Goal: Complete application form

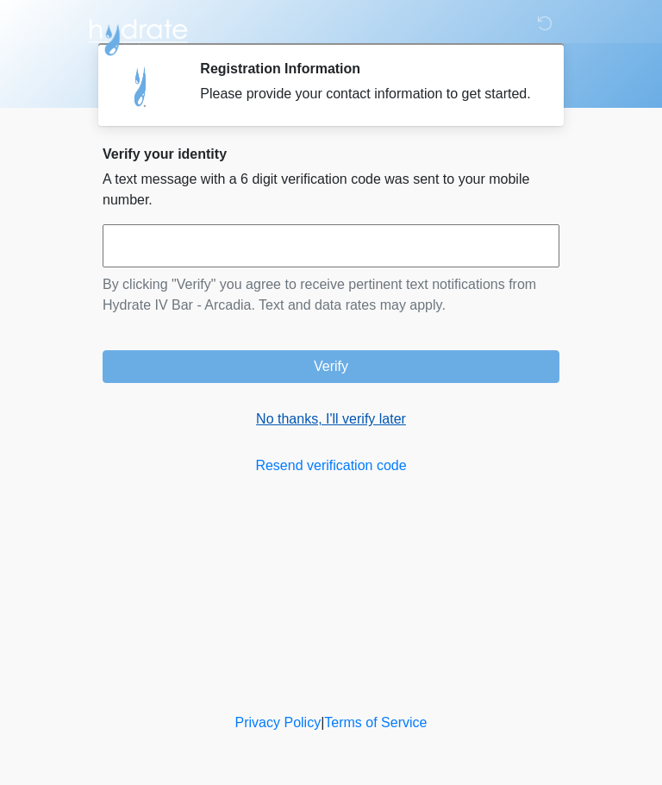
click at [273, 430] on link "No thanks, I'll verify later" at bounding box center [331, 419] width 457 height 21
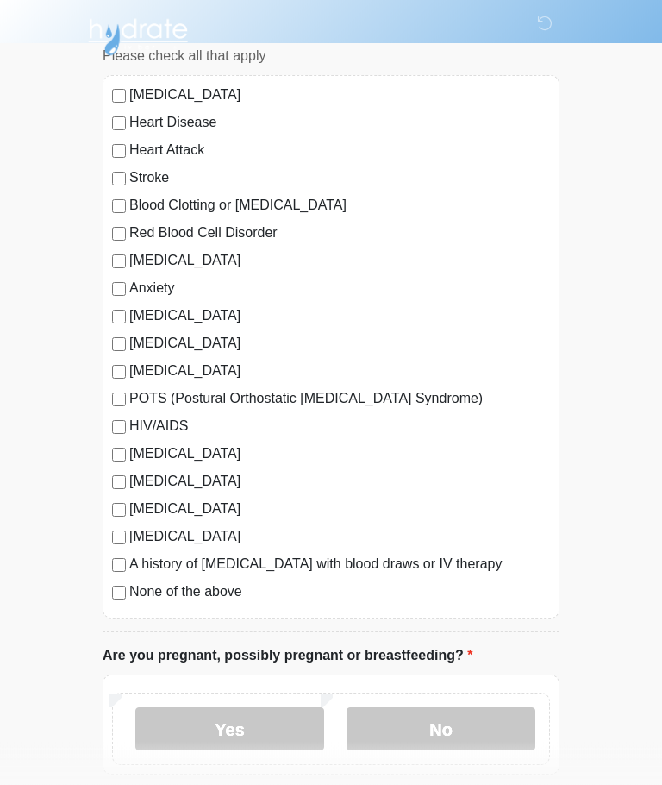
scroll to position [139, 0]
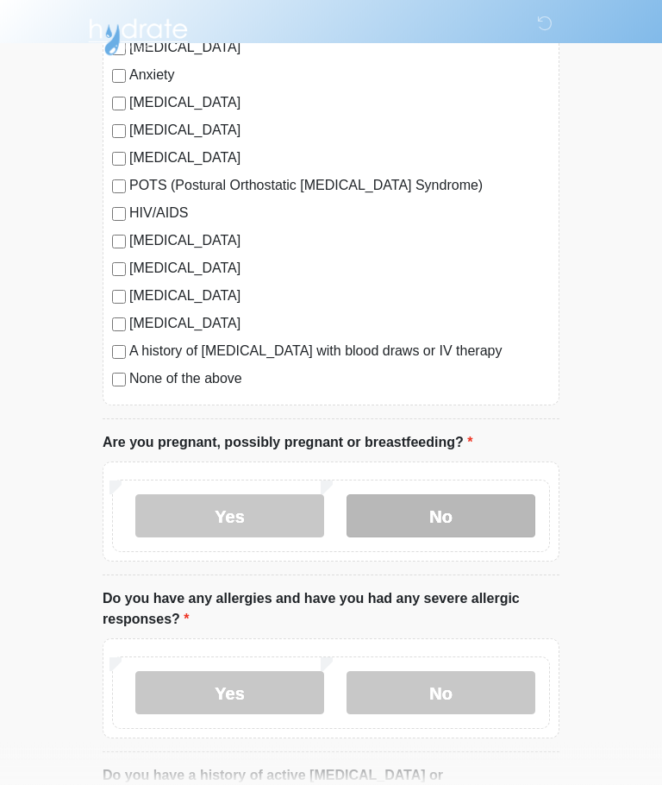
click at [468, 517] on label "No" at bounding box center [441, 516] width 189 height 43
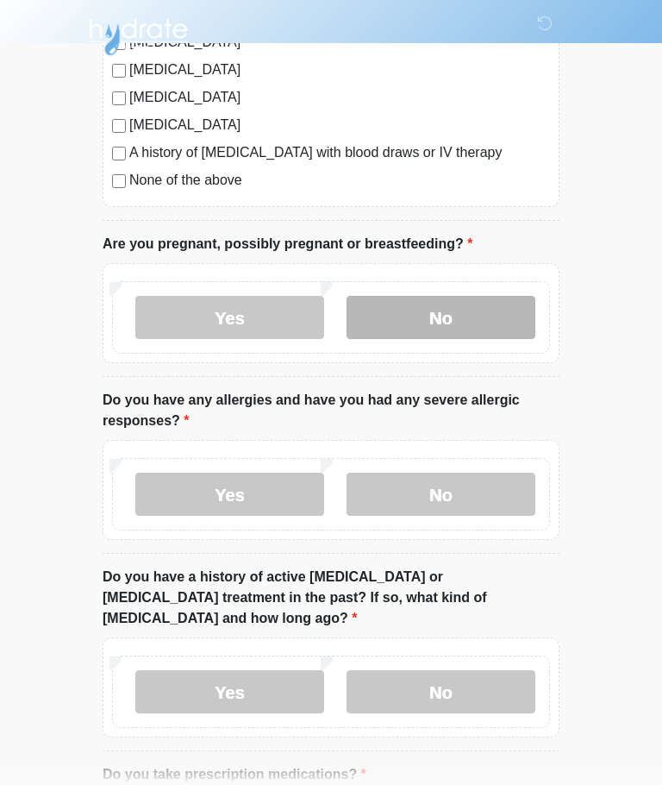
scroll to position [555, 0]
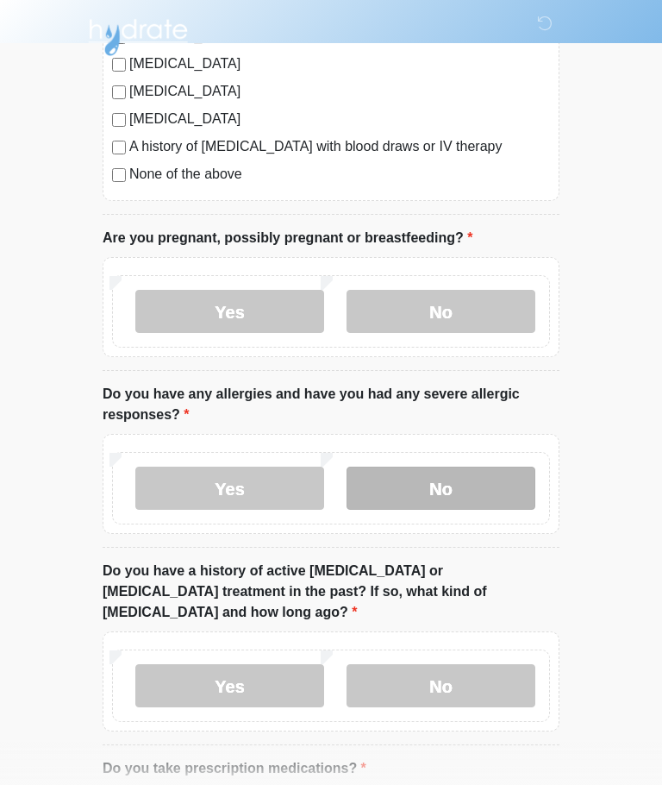
click at [514, 493] on label "No" at bounding box center [441, 488] width 189 height 43
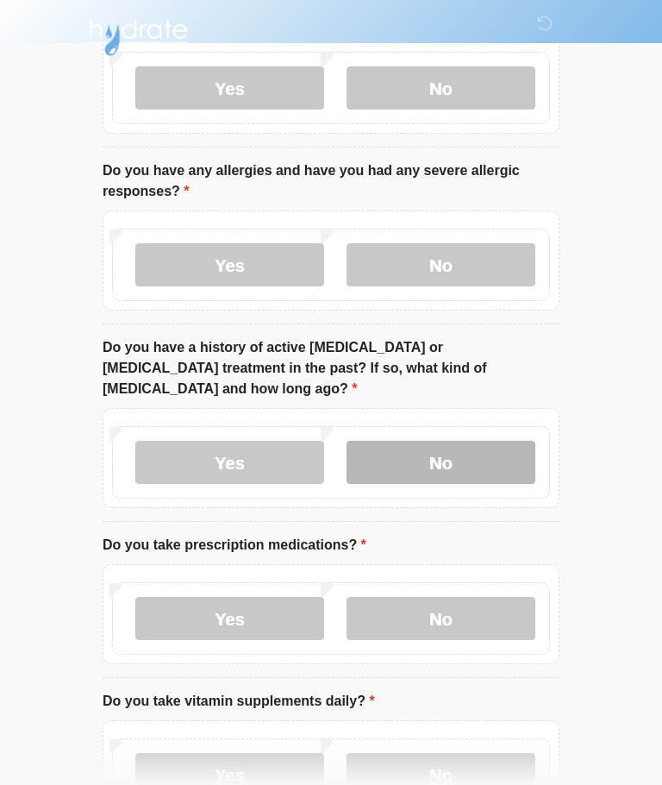
click at [514, 441] on label "No" at bounding box center [441, 462] width 189 height 43
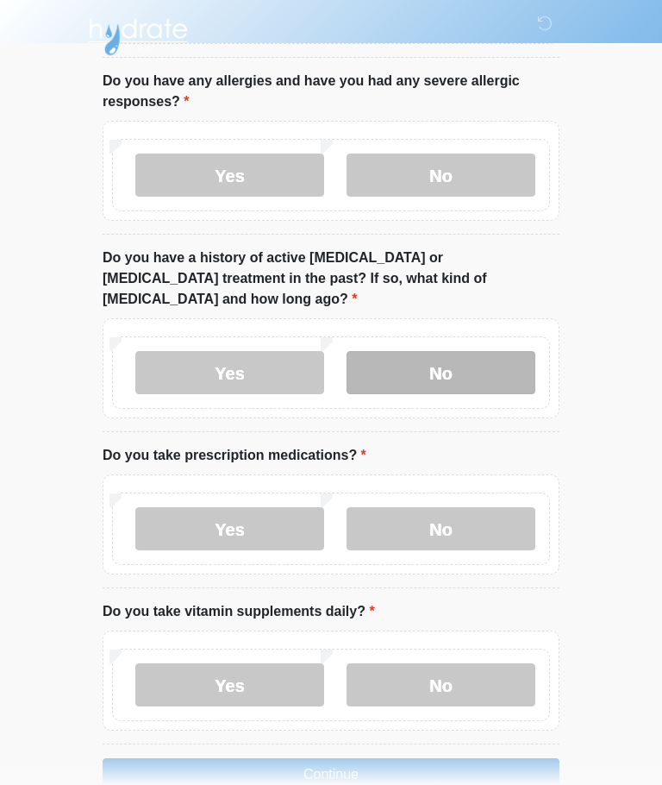
scroll to position [884, 0]
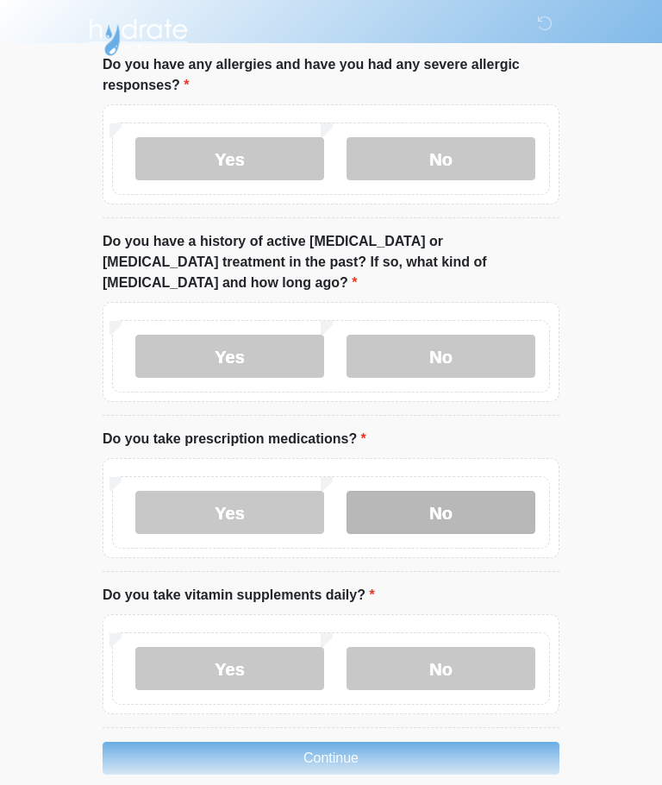
click at [502, 491] on label "No" at bounding box center [441, 512] width 189 height 43
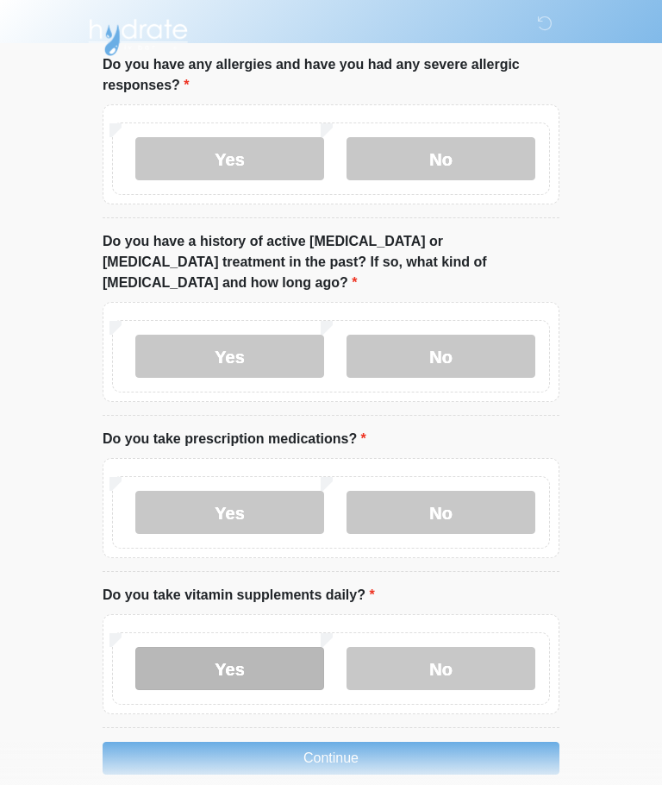
click at [179, 650] on label "Yes" at bounding box center [229, 668] width 189 height 43
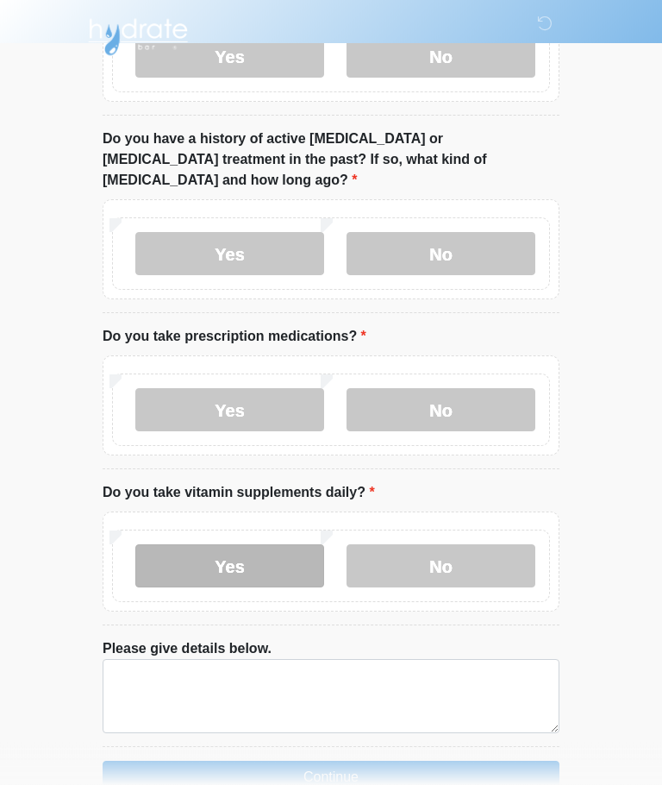
scroll to position [1006, 0]
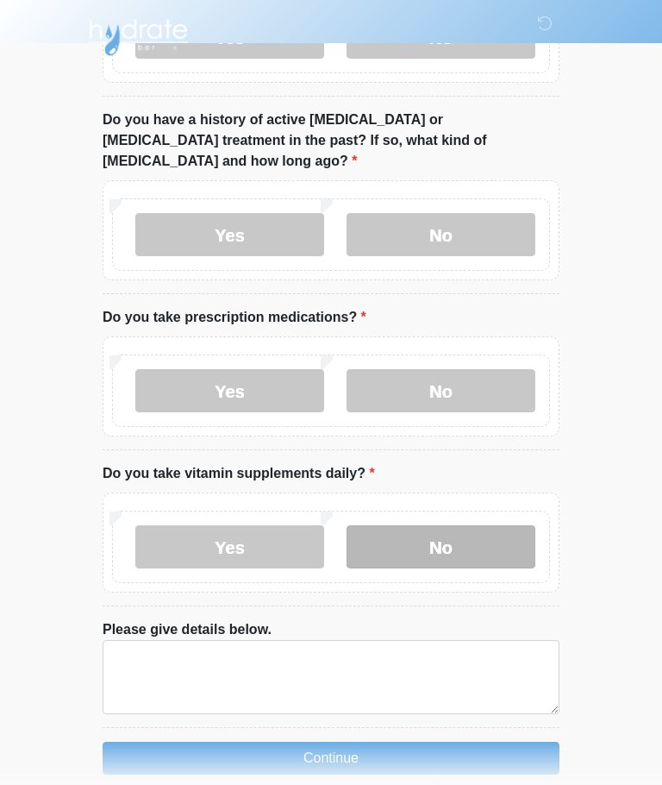
click at [482, 525] on label "No" at bounding box center [441, 546] width 189 height 43
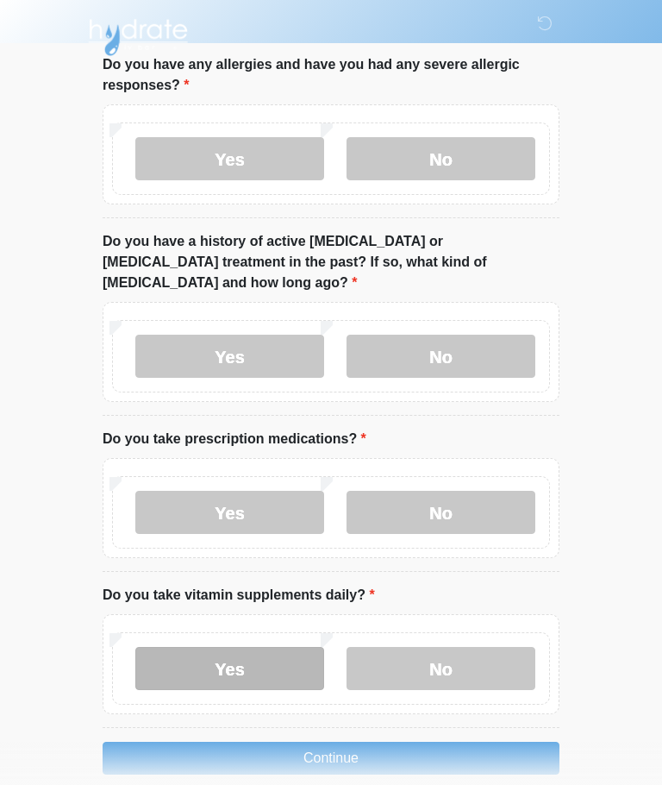
click at [223, 647] on label "Yes" at bounding box center [229, 668] width 189 height 43
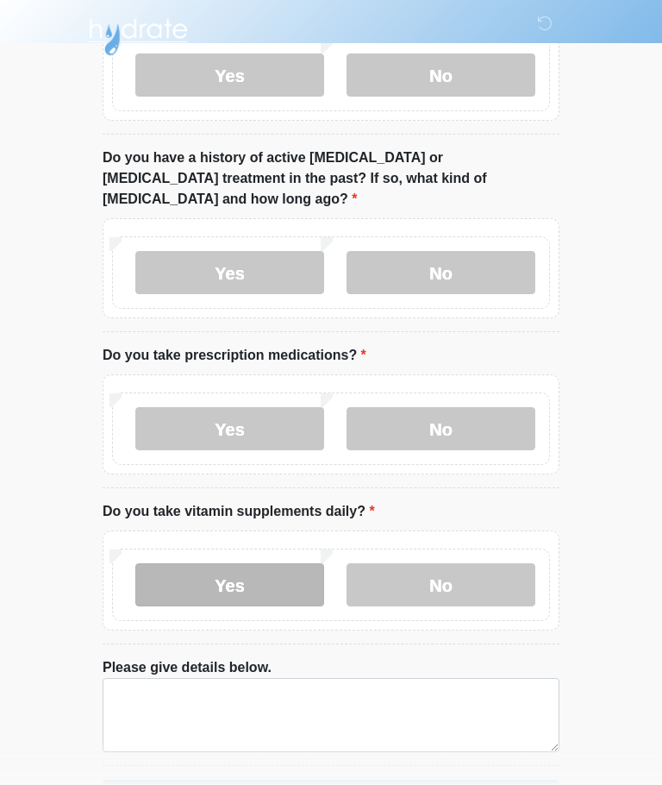
scroll to position [1006, 0]
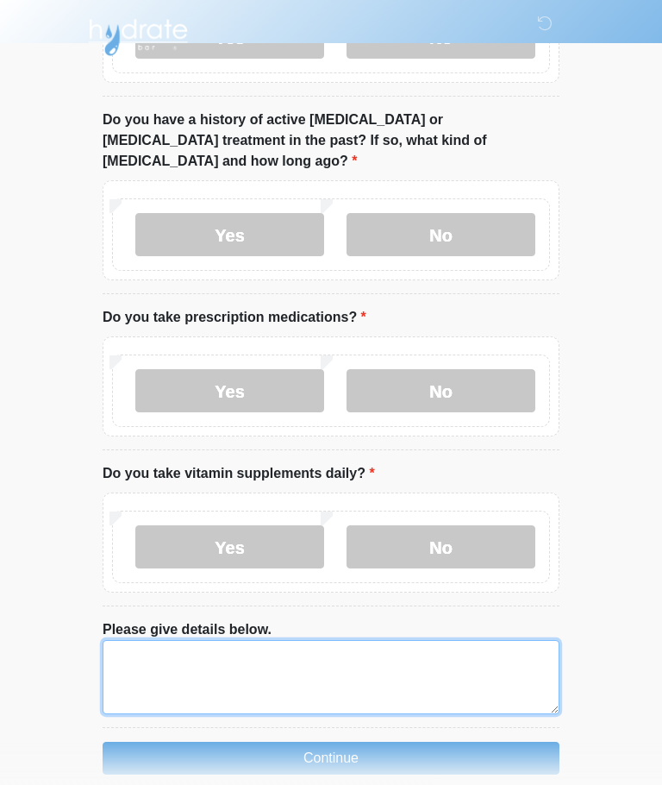
click at [328, 644] on textarea "Please give details below." at bounding box center [331, 677] width 457 height 74
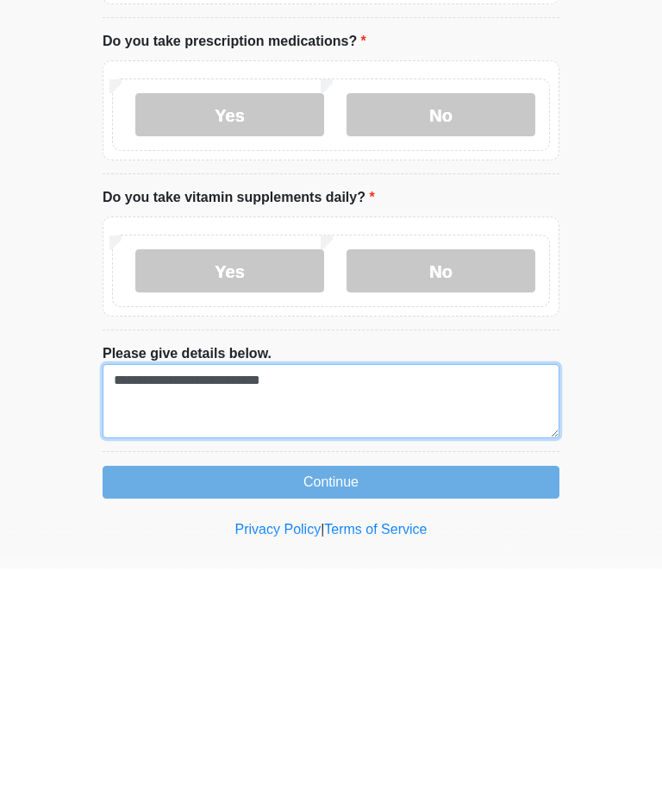
click at [235, 581] on textarea "**********" at bounding box center [331, 618] width 457 height 74
click at [309, 581] on textarea "**********" at bounding box center [331, 618] width 457 height 74
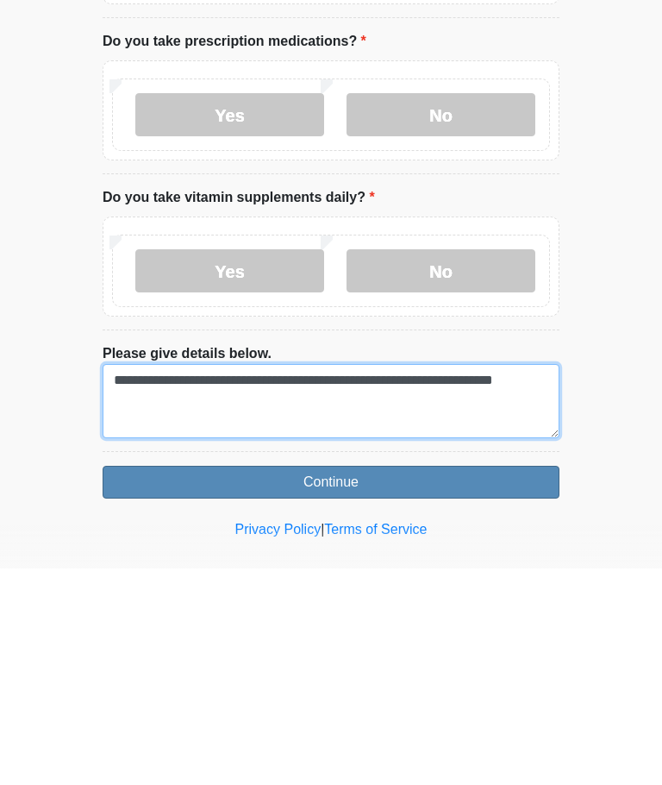
type textarea "**********"
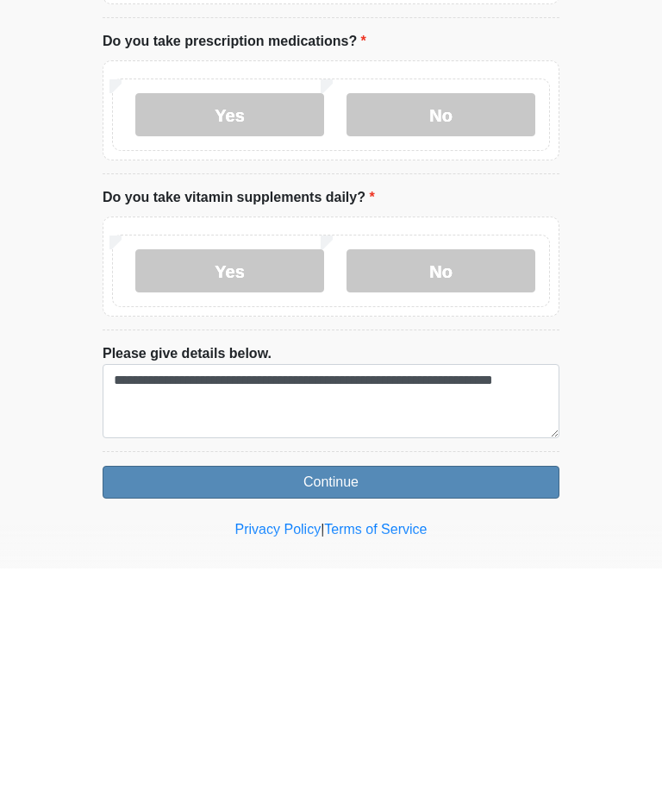
click at [520, 682] on button "Continue" at bounding box center [331, 698] width 457 height 33
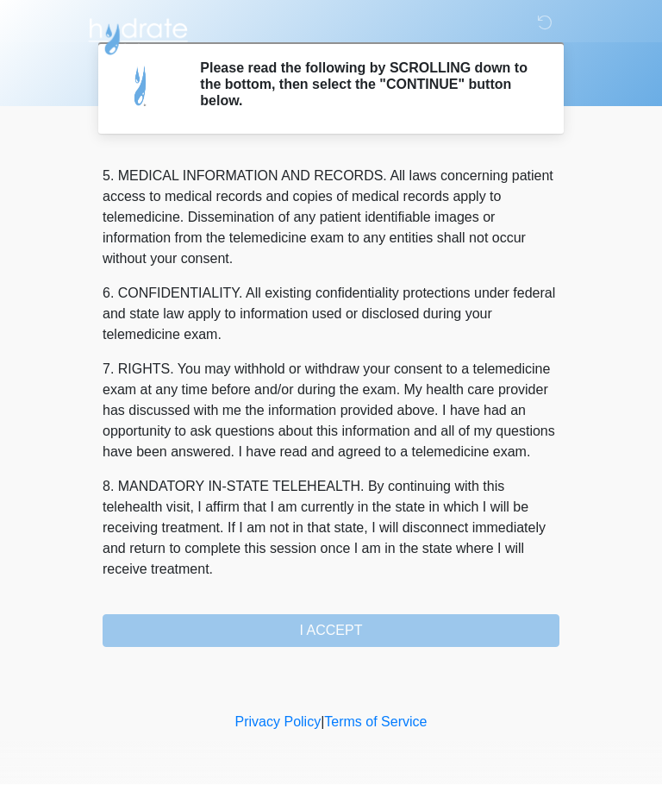
scroll to position [561, 0]
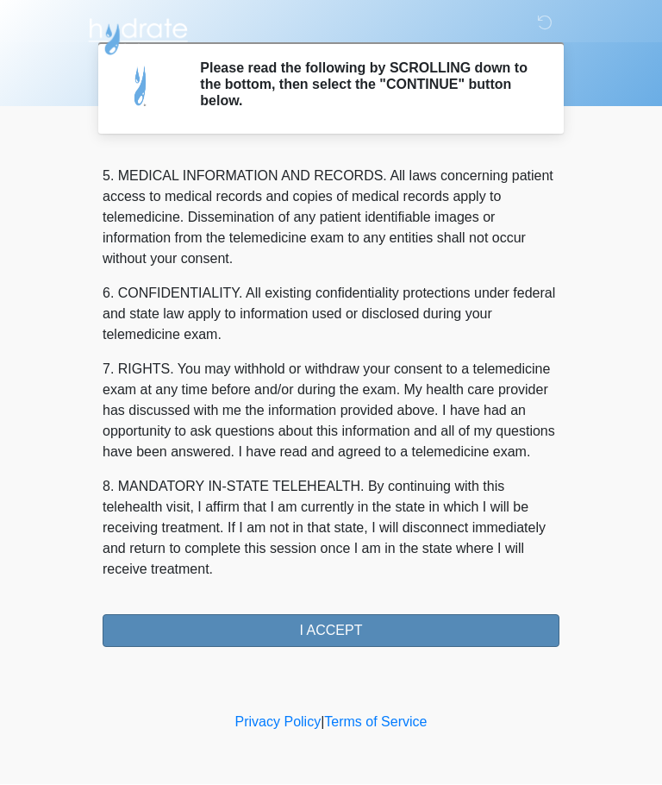
click at [188, 630] on button "I ACCEPT" at bounding box center [331, 631] width 457 height 33
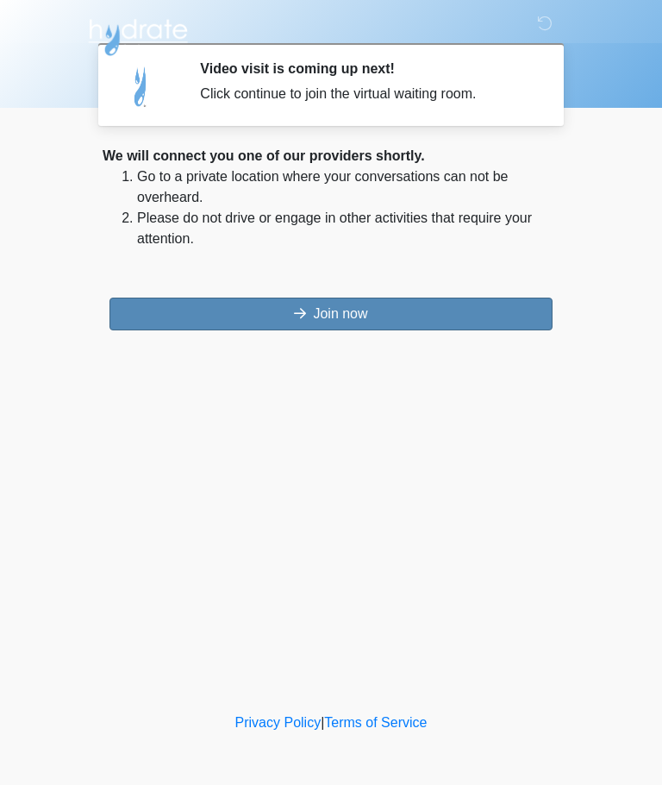
click at [510, 311] on button "Join now" at bounding box center [331, 314] width 443 height 33
